Goal: Task Accomplishment & Management: Manage account settings

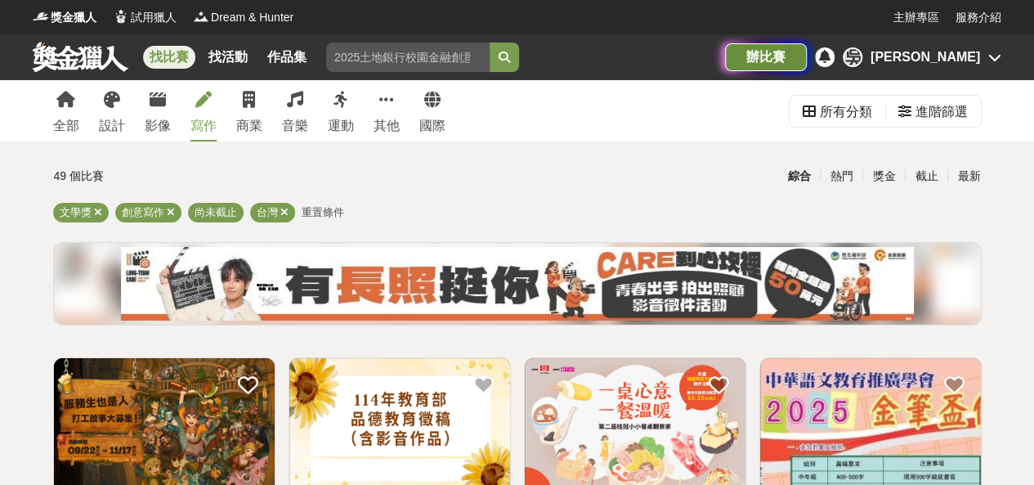
click at [966, 51] on div "[PERSON_NAME]" at bounding box center [926, 57] width 110 height 20
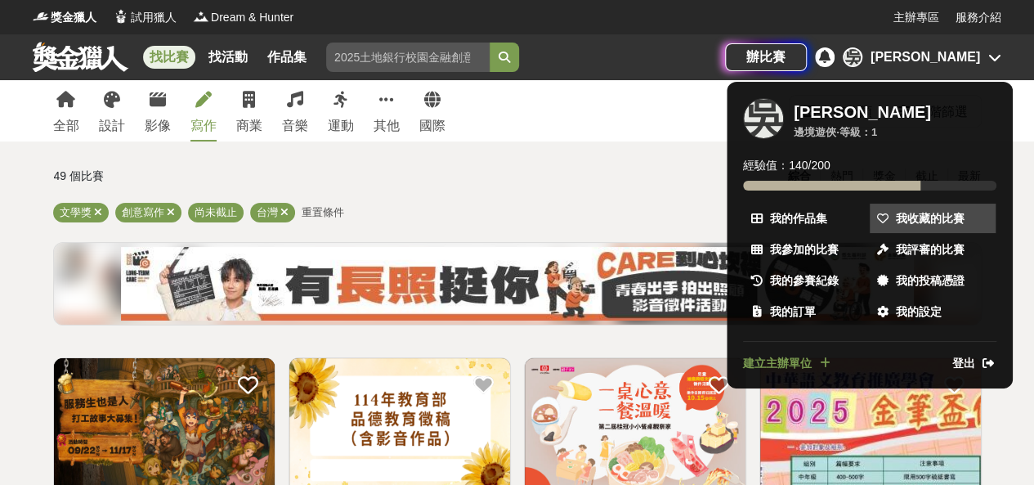
click at [919, 222] on span "我收藏的比賽" at bounding box center [930, 218] width 69 height 17
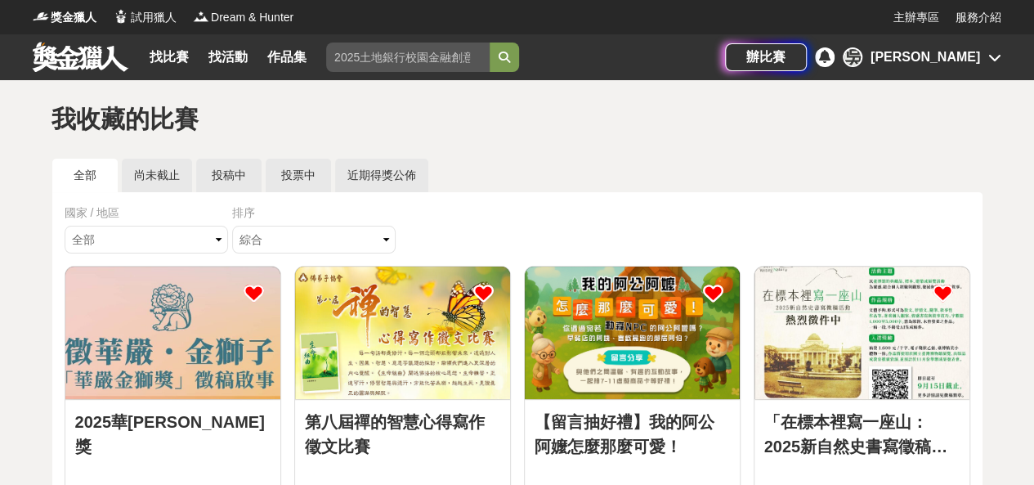
click at [964, 60] on div "[PERSON_NAME]" at bounding box center [926, 57] width 110 height 20
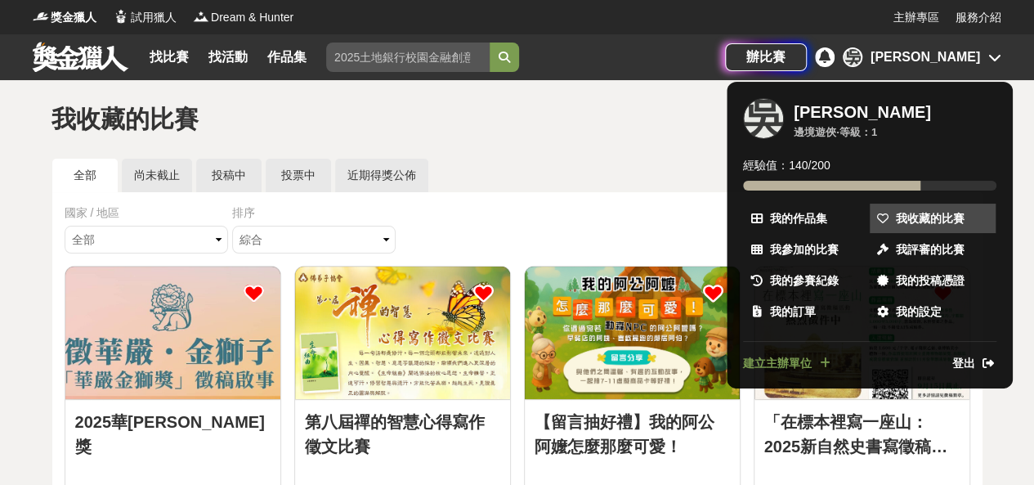
click at [943, 223] on span "我收藏的比賽" at bounding box center [930, 218] width 69 height 17
